Goal: Task Accomplishment & Management: Use online tool/utility

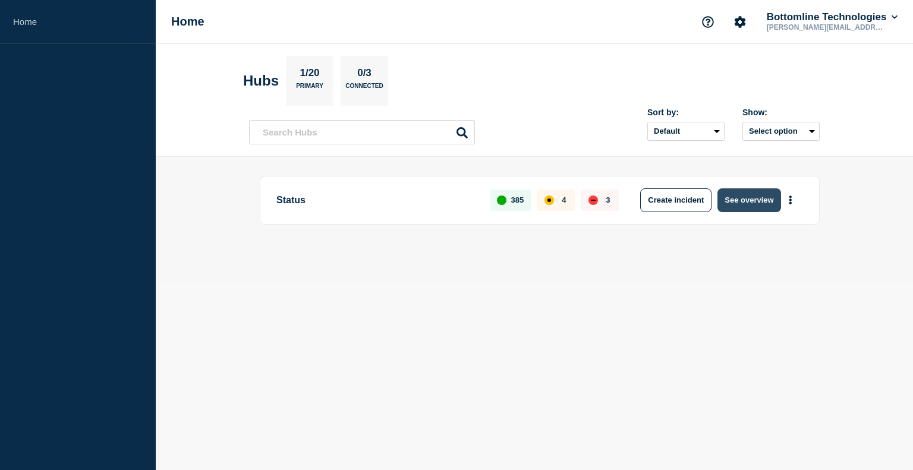
click at [760, 209] on button "See overview" at bounding box center [748, 200] width 63 height 24
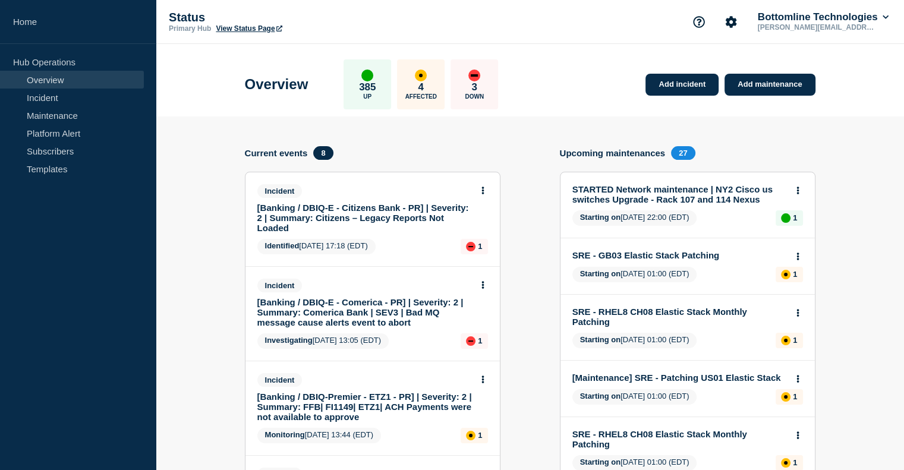
click at [443, 188] on div "Incident" at bounding box center [367, 191] width 220 height 14
click at [703, 78] on link "Add incident" at bounding box center [681, 85] width 73 height 22
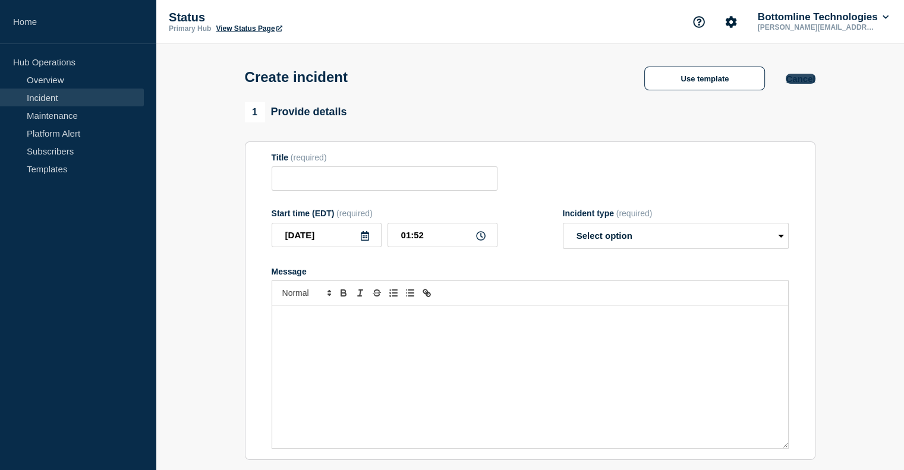
click at [797, 75] on button "Cancel" at bounding box center [800, 79] width 29 height 10
